Goal: Information Seeking & Learning: Learn about a topic

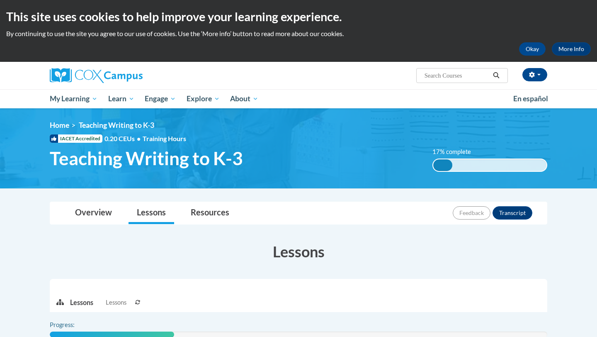
scroll to position [183, 0]
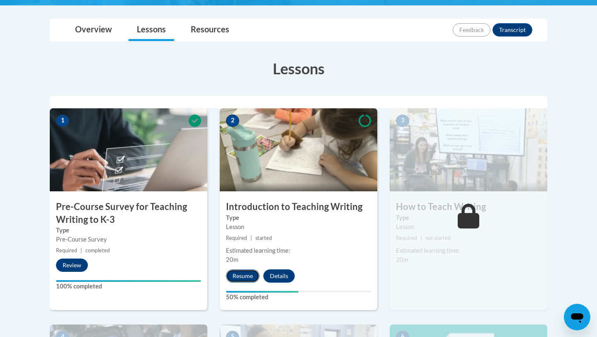
click at [236, 279] on button "Resume" at bounding box center [243, 275] width 34 height 13
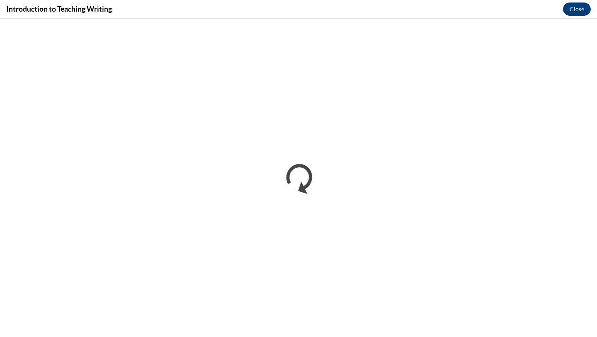
scroll to position [0, 0]
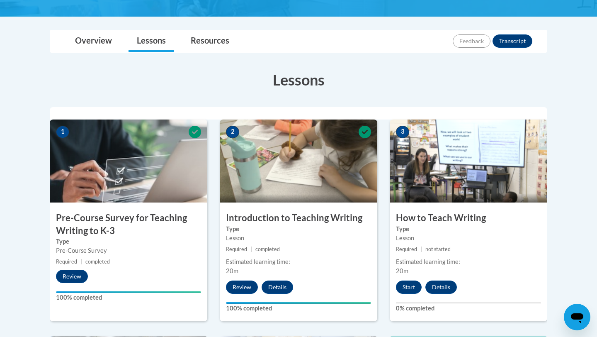
scroll to position [173, 0]
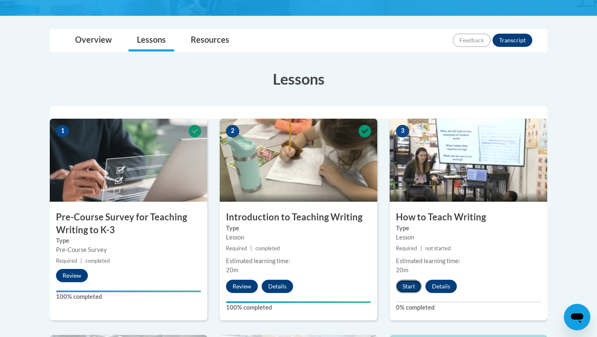
click at [402, 288] on button "Start" at bounding box center [409, 286] width 26 height 13
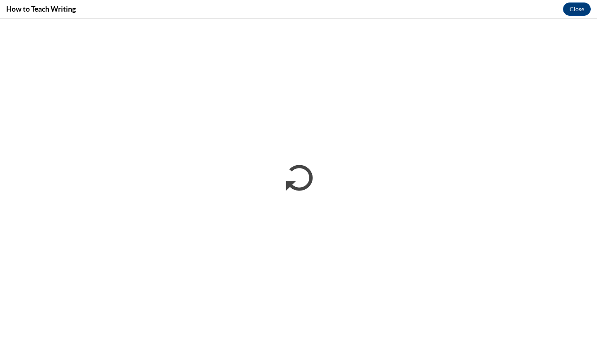
scroll to position [0, 0]
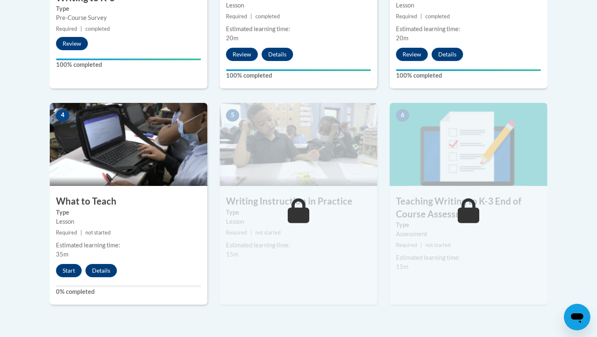
scroll to position [432, 0]
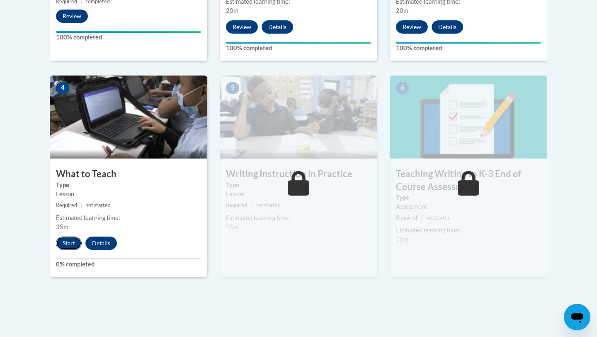
click at [73, 246] on button "Start" at bounding box center [69, 242] width 26 height 13
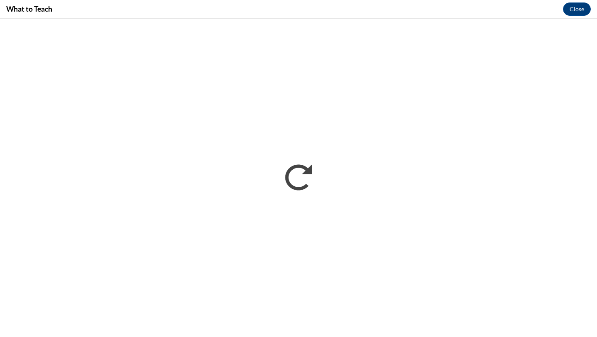
scroll to position [0, 0]
